Goal: Navigation & Orientation: Find specific page/section

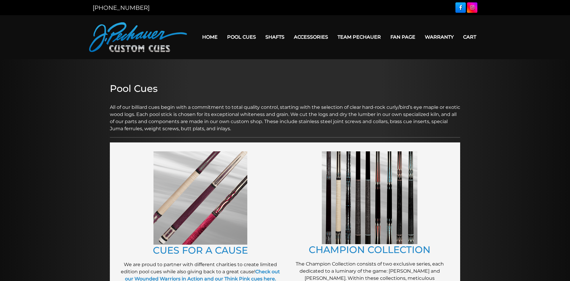
click at [299, 56] on header "MENU Home Pool Cues Celebration Cue JP Series (T) – NEW Pro Series (R) – NEW Ch…" at bounding box center [285, 37] width 570 height 44
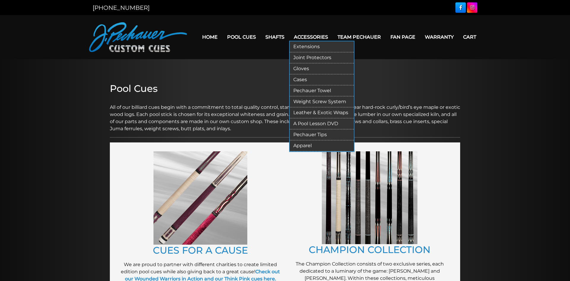
click at [301, 78] on link "Cases" at bounding box center [322, 79] width 64 height 11
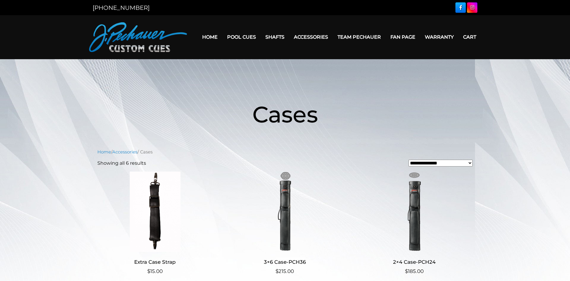
click at [532, 212] on main "**********" at bounding box center [285, 248] width 570 height 378
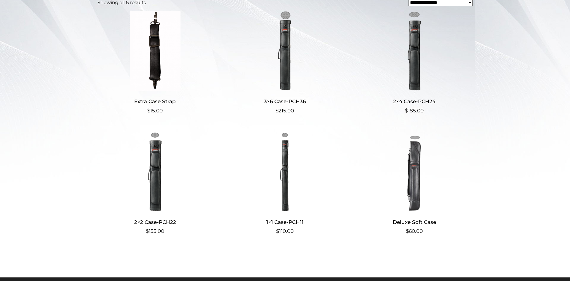
scroll to position [159, 0]
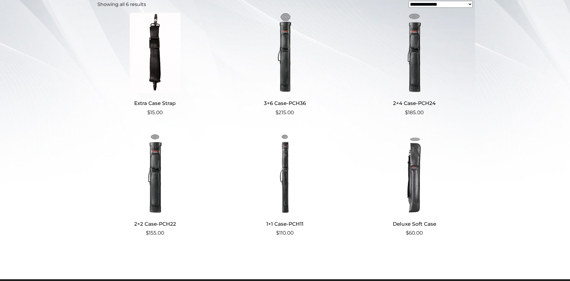
click at [284, 75] on img at bounding box center [284, 53] width 115 height 80
click at [414, 72] on img at bounding box center [414, 53] width 115 height 80
